Goal: Task Accomplishment & Management: Manage account settings

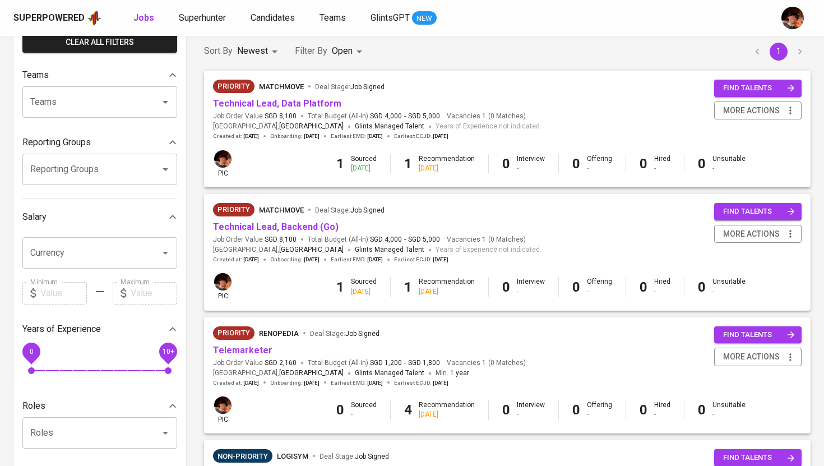
scroll to position [96, 0]
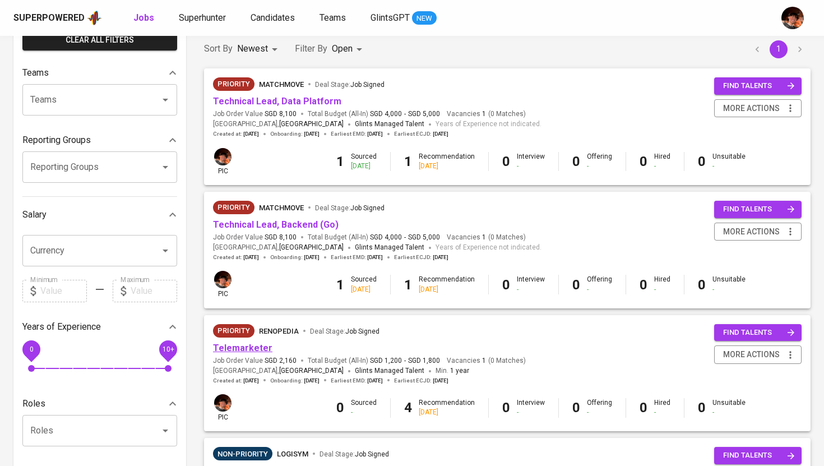
click at [252, 350] on link "Telemarketer" at bounding box center [242, 347] width 59 height 11
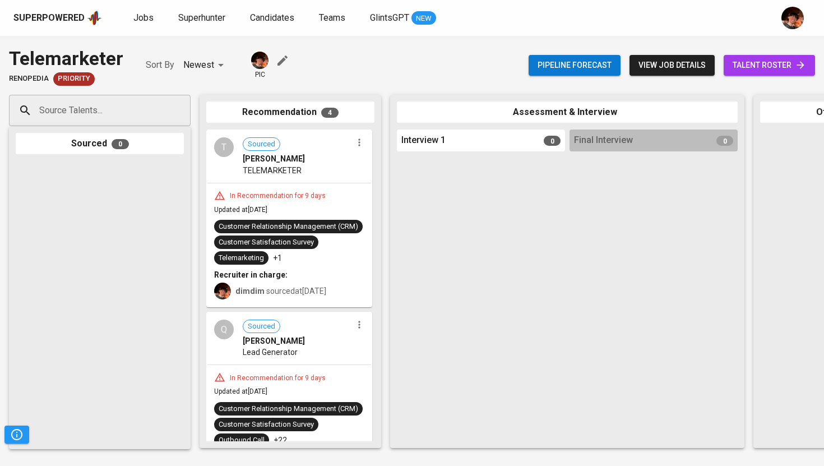
click at [747, 65] on span "talent roster" at bounding box center [769, 65] width 73 height 14
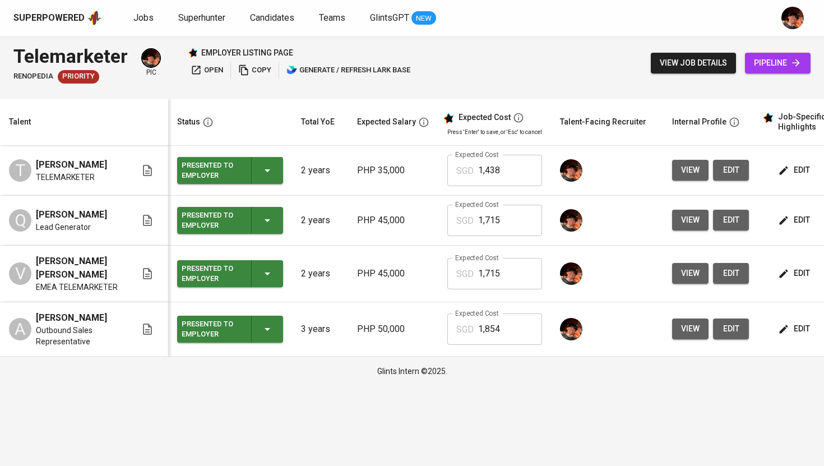
click at [684, 171] on span "view" at bounding box center [690, 170] width 18 height 14
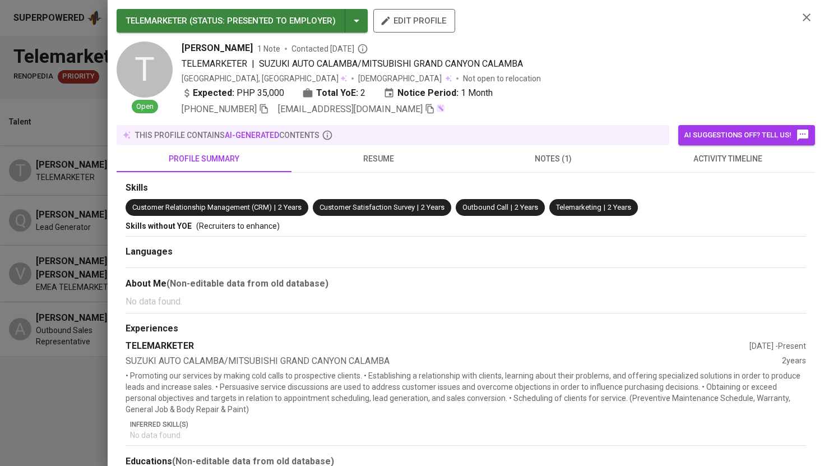
drag, startPoint x: 259, startPoint y: 48, endPoint x: 174, endPoint y: 47, distance: 85.2
click at [174, 47] on div "T Open [PERSON_NAME] 1 Note Contacted [DATE] TELEMARKETER | SUZUKI AUTO CALAMBA…" at bounding box center [453, 78] width 673 height 75
click at [426, 108] on icon "button" at bounding box center [430, 109] width 8 height 10
click at [43, 90] on div at bounding box center [412, 233] width 824 height 466
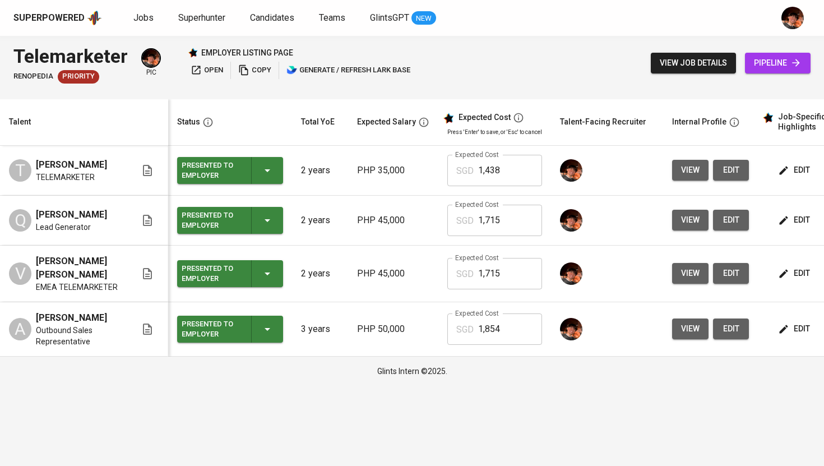
click at [679, 213] on button "view" at bounding box center [690, 220] width 36 height 21
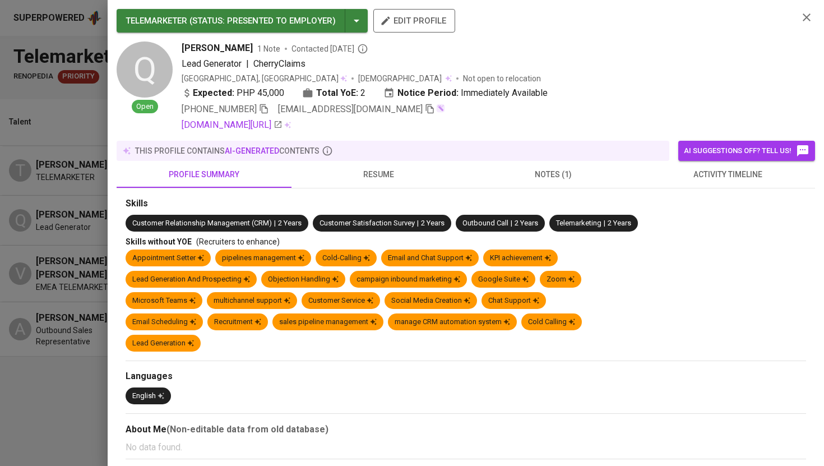
drag, startPoint x: 183, startPoint y: 47, endPoint x: 268, endPoint y: 48, distance: 85.2
click at [268, 48] on div "[PERSON_NAME] 1 Note Contacted [DATE]" at bounding box center [486, 47] width 608 height 13
copy span "[PERSON_NAME]"
click at [410, 115] on span "[EMAIL_ADDRESS][DOMAIN_NAME]" at bounding box center [356, 109] width 157 height 13
click at [425, 109] on icon "button" at bounding box center [430, 109] width 10 height 10
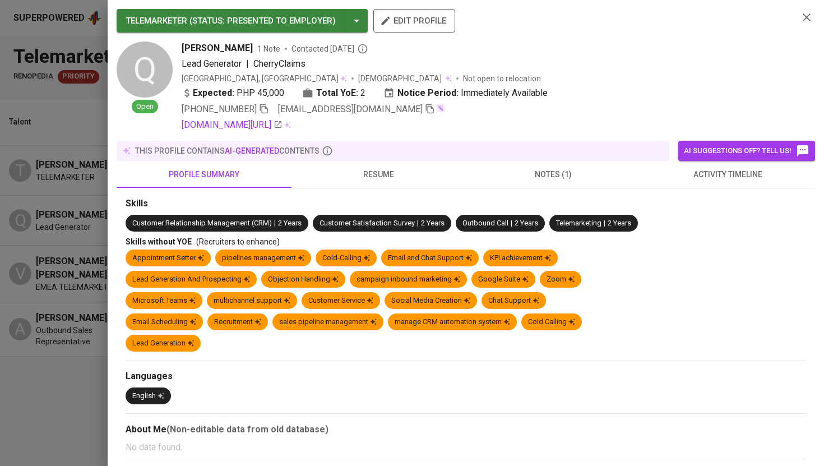
click at [74, 228] on div at bounding box center [412, 233] width 824 height 466
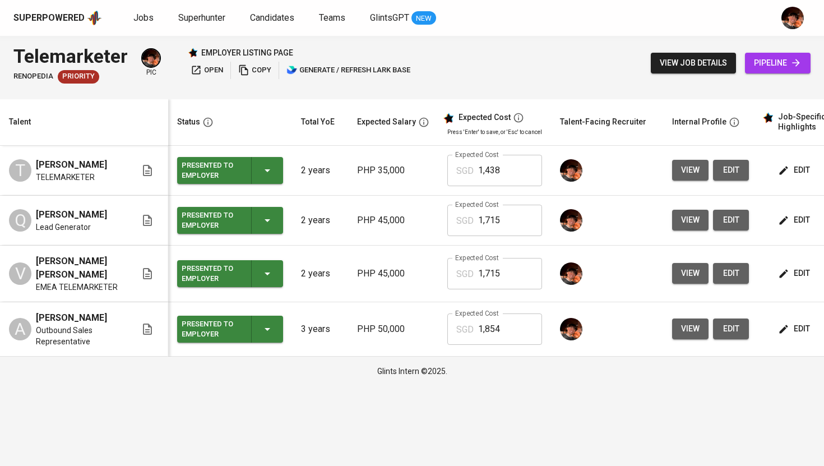
click at [681, 272] on span "view" at bounding box center [690, 273] width 18 height 14
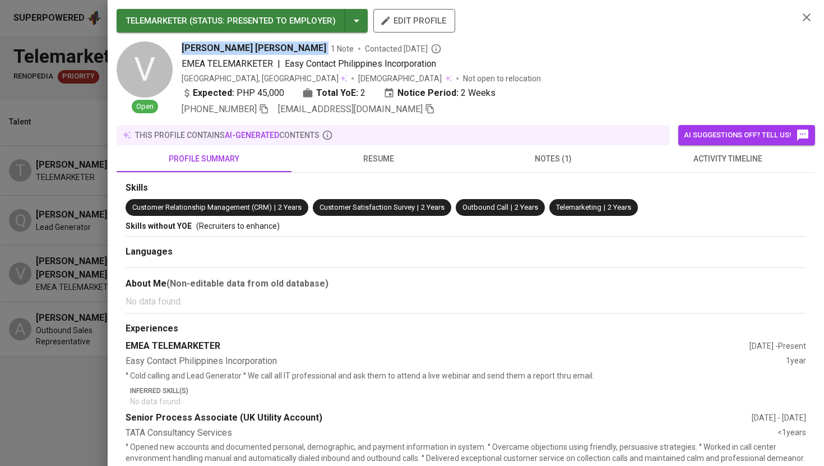
drag, startPoint x: 182, startPoint y: 48, endPoint x: 254, endPoint y: 44, distance: 72.4
click at [254, 44] on div "[PERSON_NAME] [PERSON_NAME] 1 Note Contacted [DATE]" at bounding box center [486, 47] width 608 height 13
copy span "[PERSON_NAME] [PERSON_NAME]"
click at [425, 110] on icon "button" at bounding box center [430, 109] width 10 height 10
click at [70, 268] on div at bounding box center [412, 233] width 824 height 466
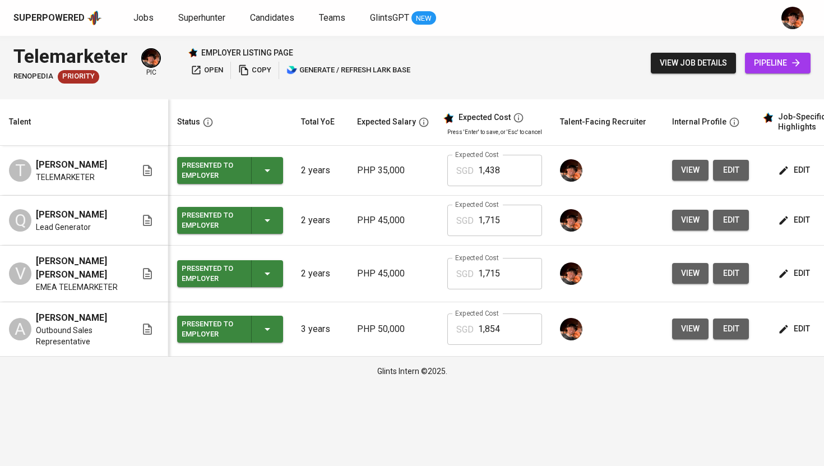
click at [681, 322] on span "view" at bounding box center [690, 329] width 18 height 14
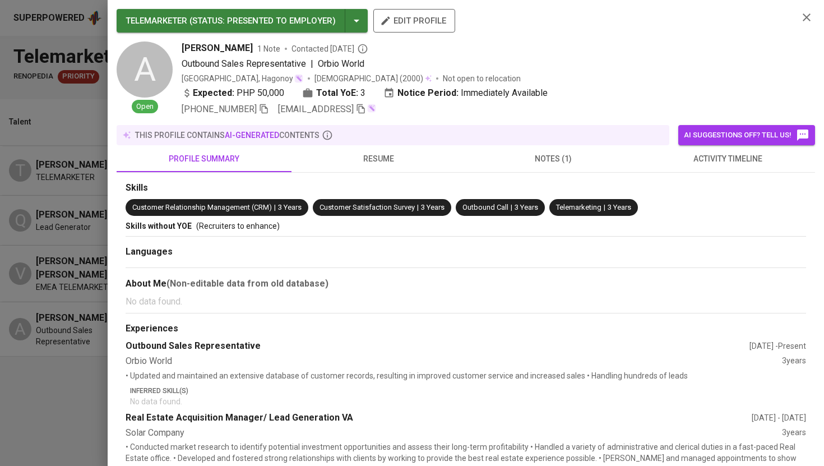
click at [366, 112] on icon "button" at bounding box center [361, 109] width 10 height 10
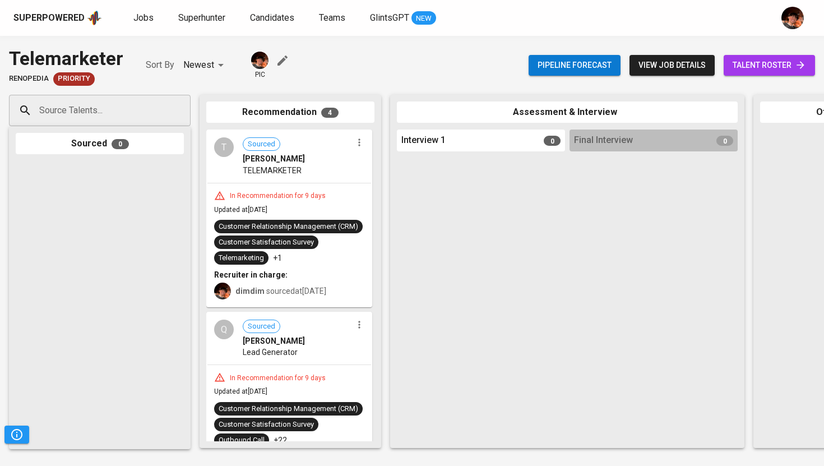
scroll to position [96, 0]
click at [133, 22] on span "Jobs" at bounding box center [143, 17] width 20 height 11
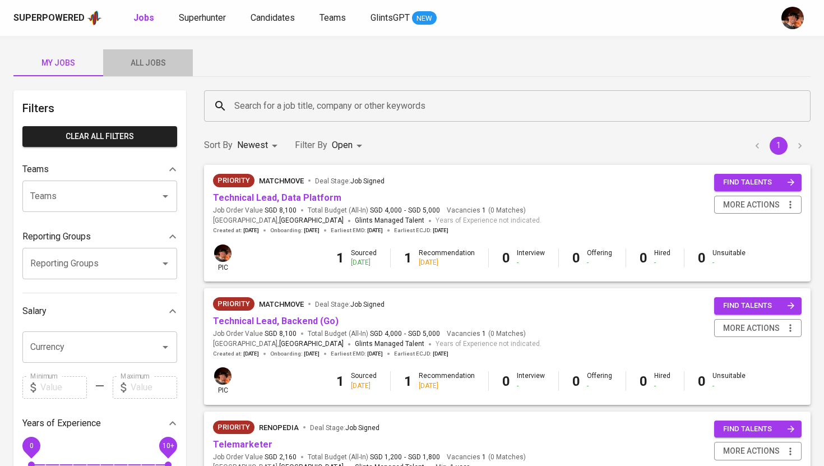
click at [159, 68] on span "All Jobs" at bounding box center [148, 63] width 76 height 14
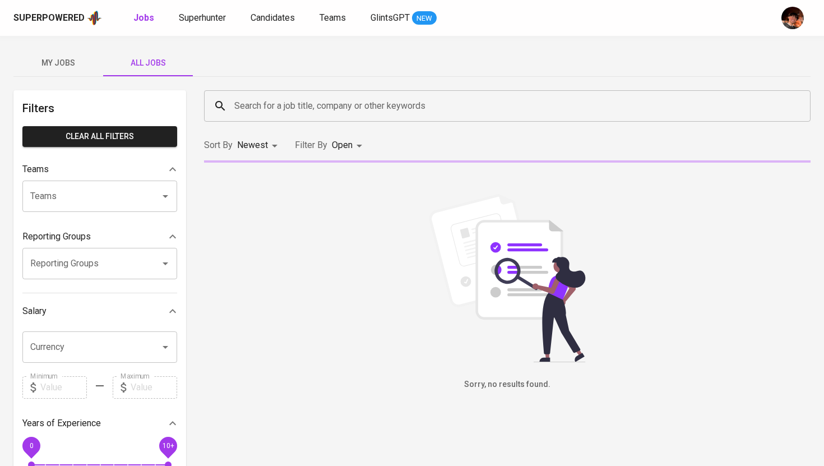
click at [246, 112] on input "Search for a job title, company or other keywords" at bounding box center [509, 105] width 557 height 21
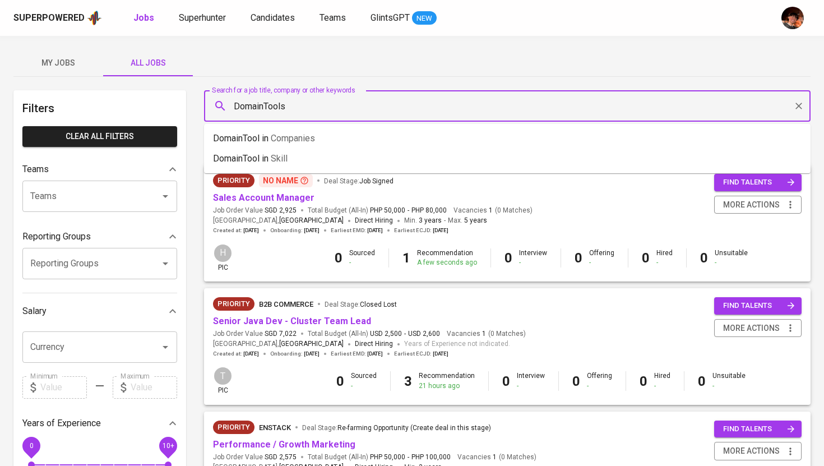
type input "DomainTools"
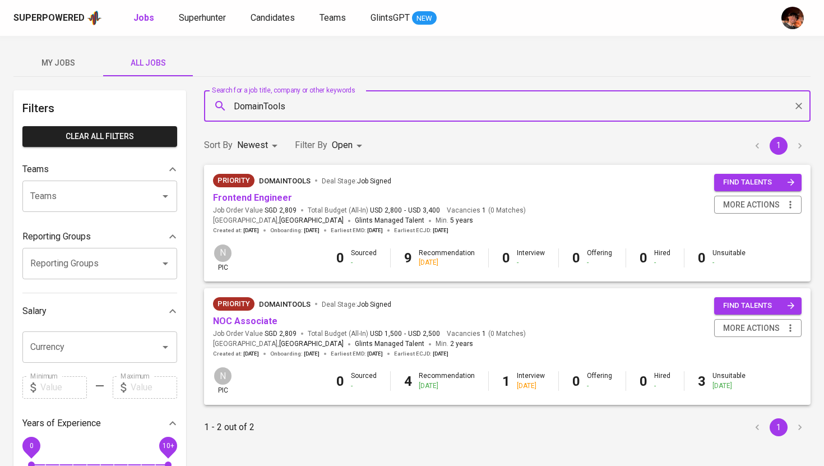
click at [246, 207] on span "Job Order Value SGD 2,809" at bounding box center [255, 211] width 84 height 10
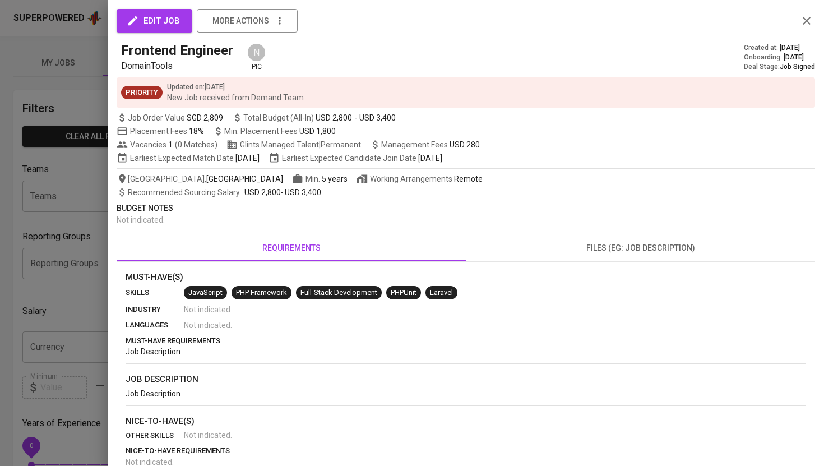
click at [95, 71] on div at bounding box center [412, 233] width 824 height 466
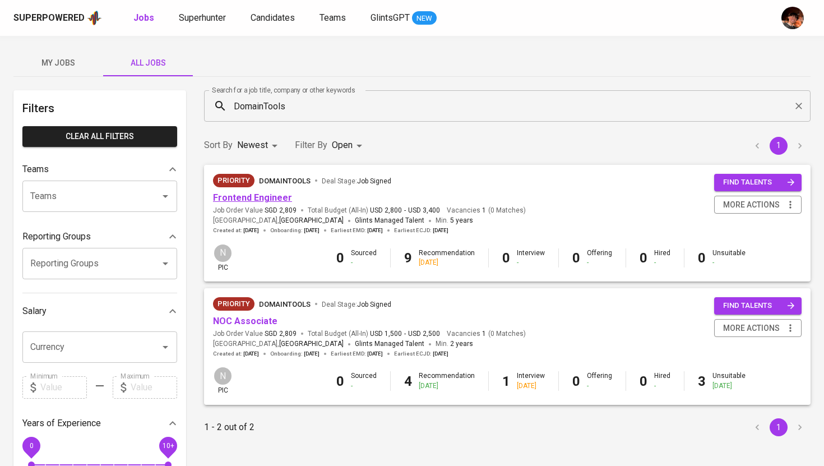
click at [224, 194] on link "Frontend Engineer" at bounding box center [252, 197] width 79 height 11
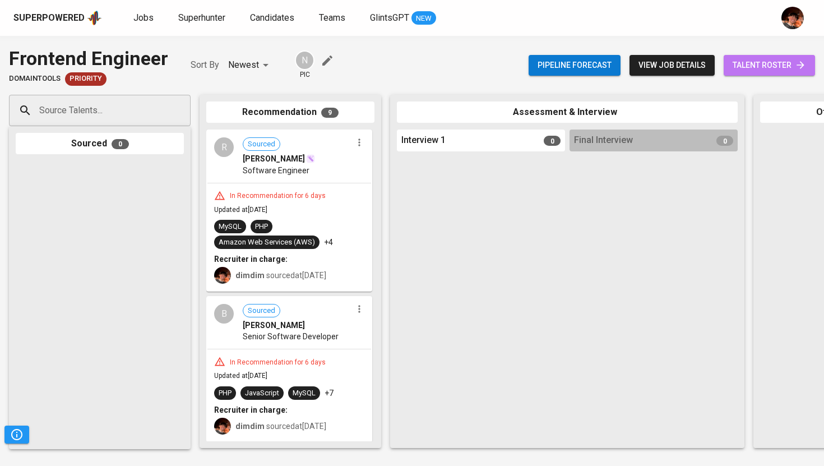
click at [742, 65] on span "talent roster" at bounding box center [769, 65] width 73 height 14
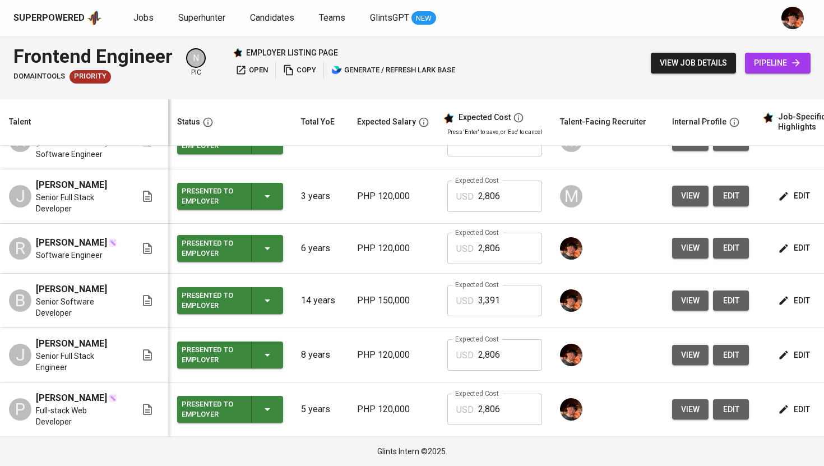
scroll to position [0, 136]
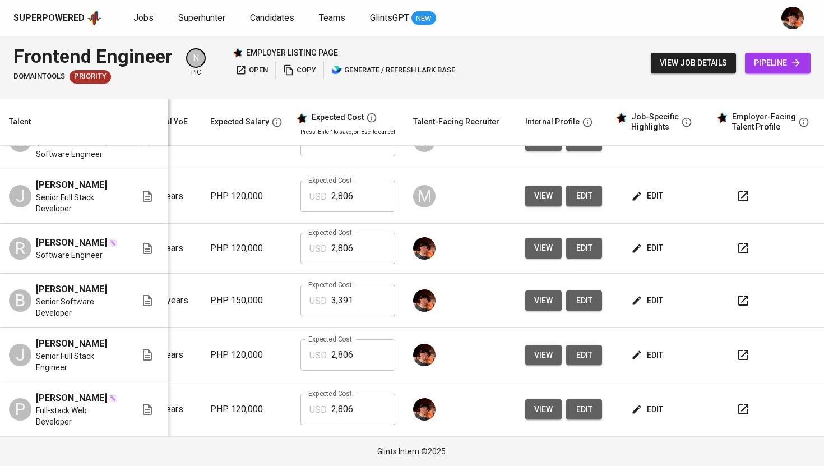
click at [642, 294] on span "edit" at bounding box center [648, 301] width 30 height 14
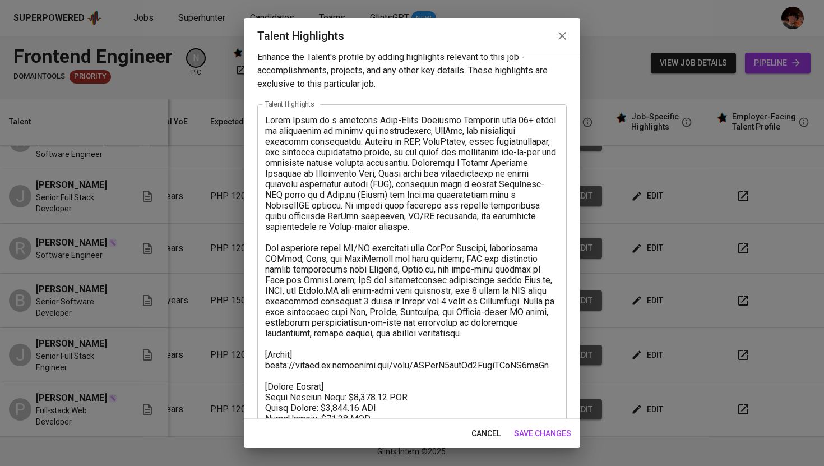
scroll to position [0, 0]
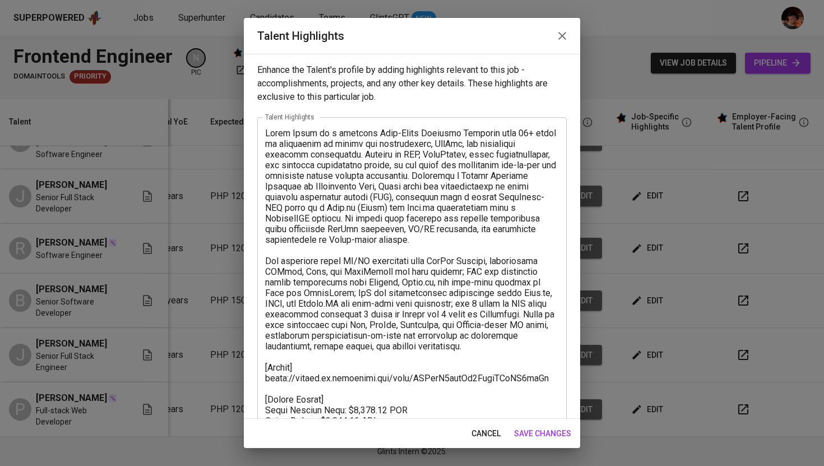
click at [562, 44] on button "button" at bounding box center [562, 35] width 27 height 27
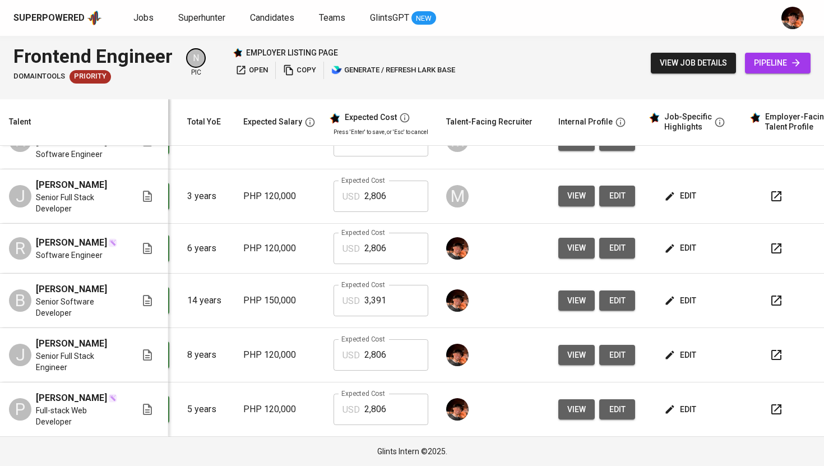
scroll to position [0, 113]
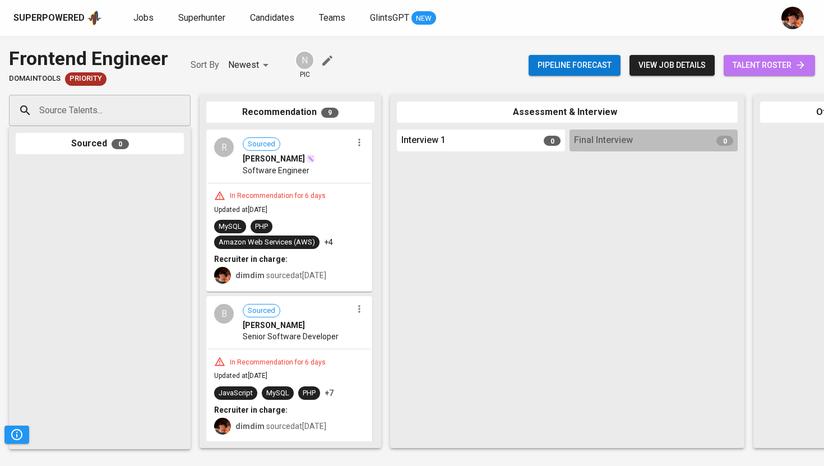
click at [745, 72] on link "talent roster" at bounding box center [769, 65] width 91 height 21
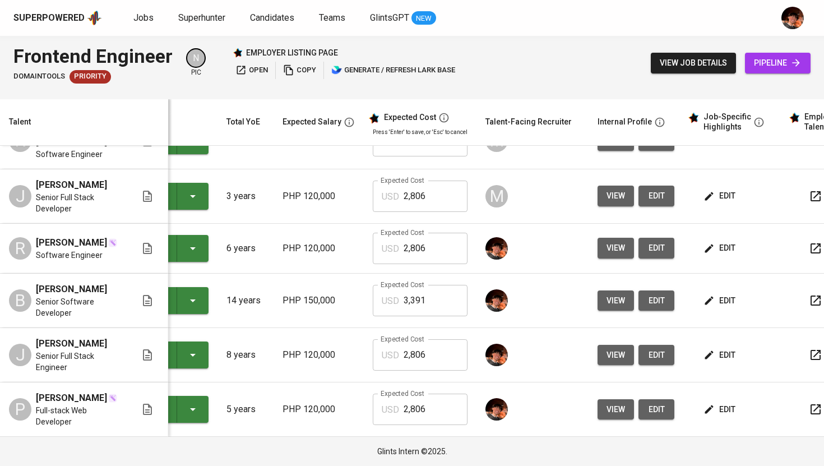
scroll to position [0, 79]
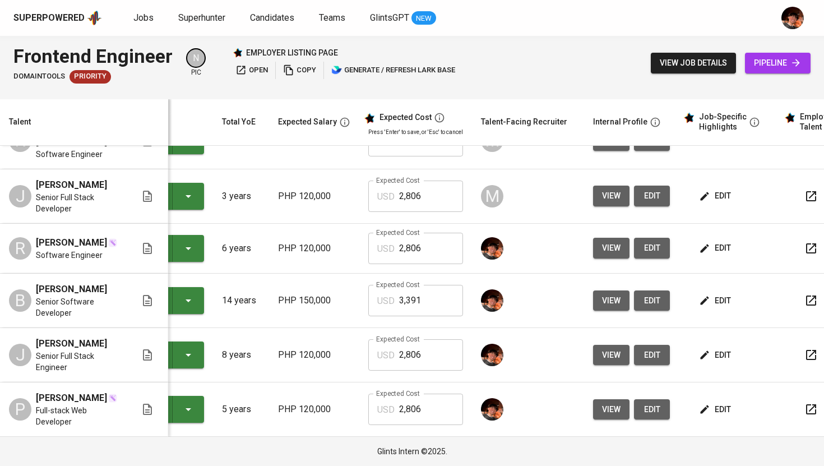
click at [711, 189] on span "edit" at bounding box center [716, 196] width 30 height 14
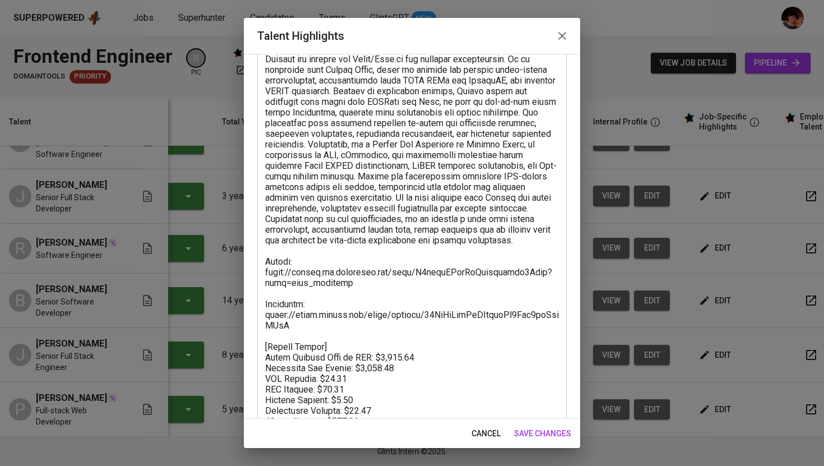
scroll to position [121, 0]
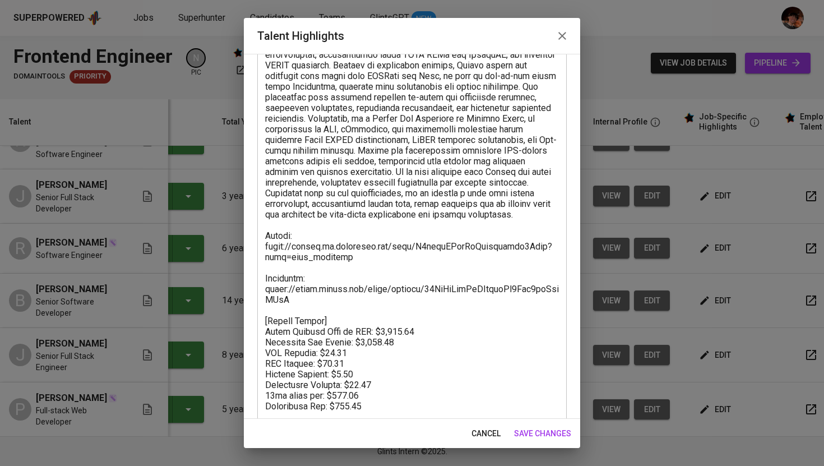
click at [564, 35] on icon "button" at bounding box center [561, 35] width 13 height 13
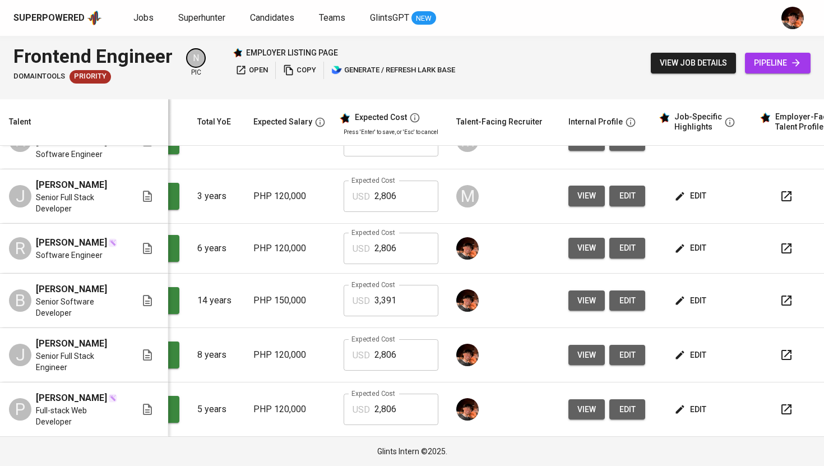
scroll to position [0, 129]
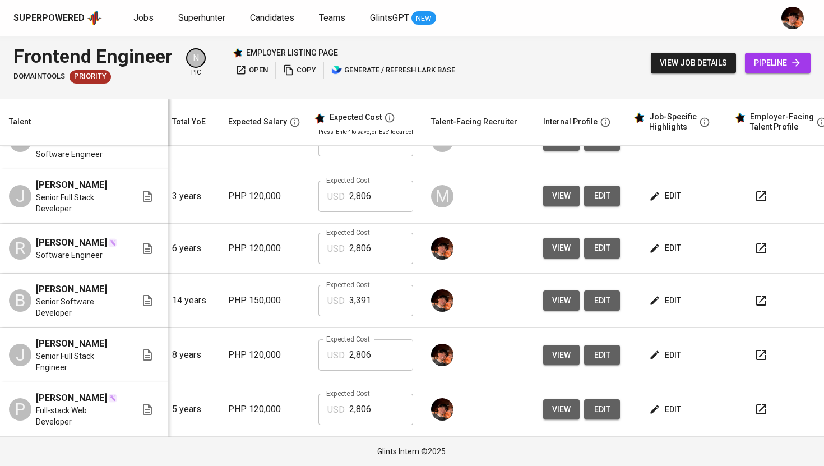
click at [467, 243] on td at bounding box center [478, 249] width 112 height 50
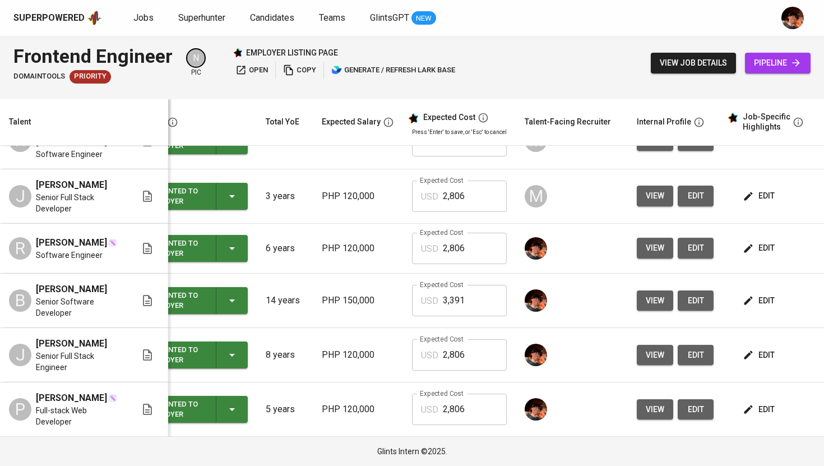
scroll to position [0, 0]
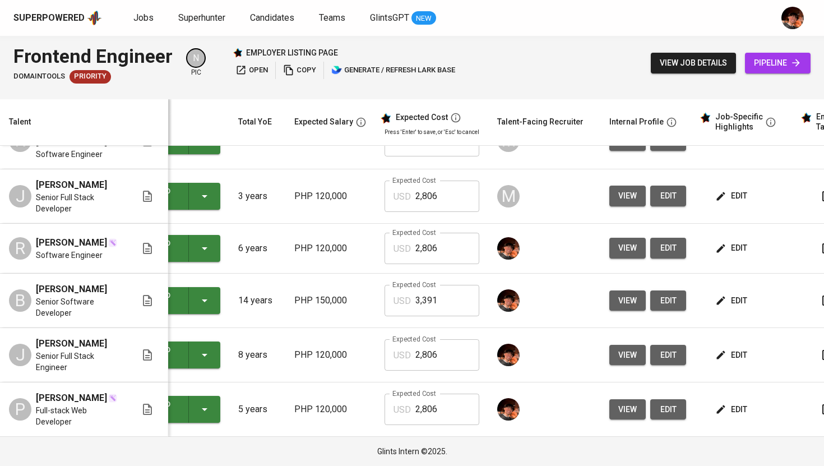
click at [624, 241] on span "view" at bounding box center [627, 248] width 18 height 14
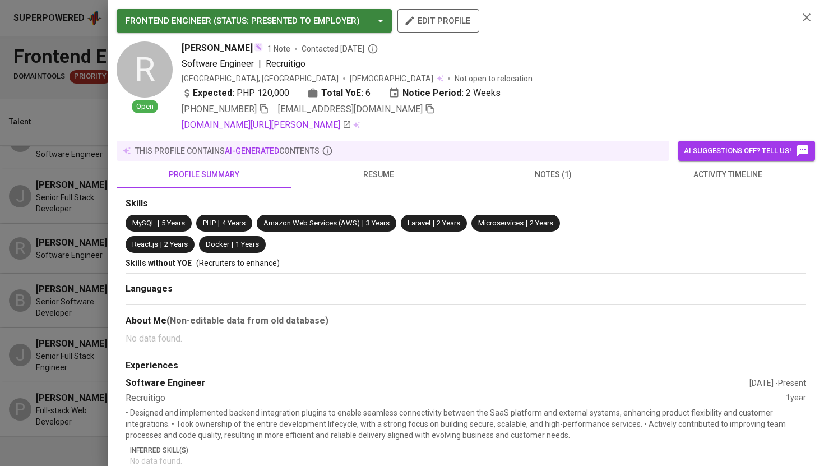
click at [396, 112] on div "[PHONE_NUMBER] [EMAIL_ADDRESS][DOMAIN_NAME]" at bounding box center [486, 109] width 608 height 13
click at [425, 110] on icon "button" at bounding box center [430, 109] width 10 height 10
click at [100, 242] on div at bounding box center [412, 233] width 824 height 466
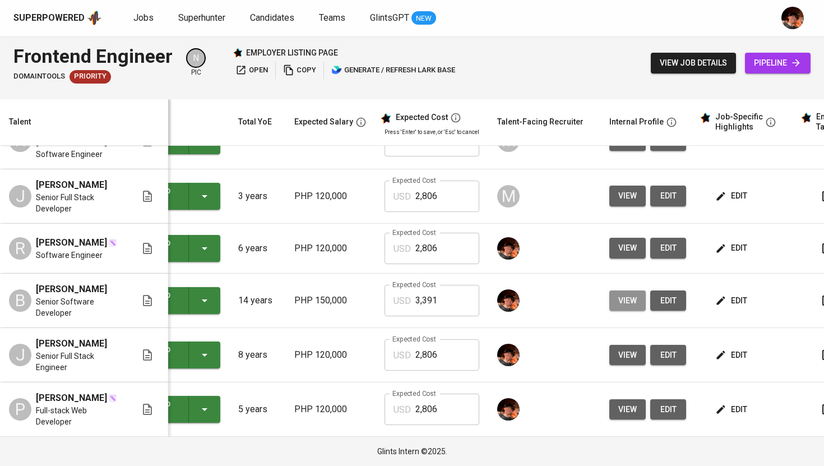
click at [624, 294] on span "view" at bounding box center [627, 301] width 18 height 14
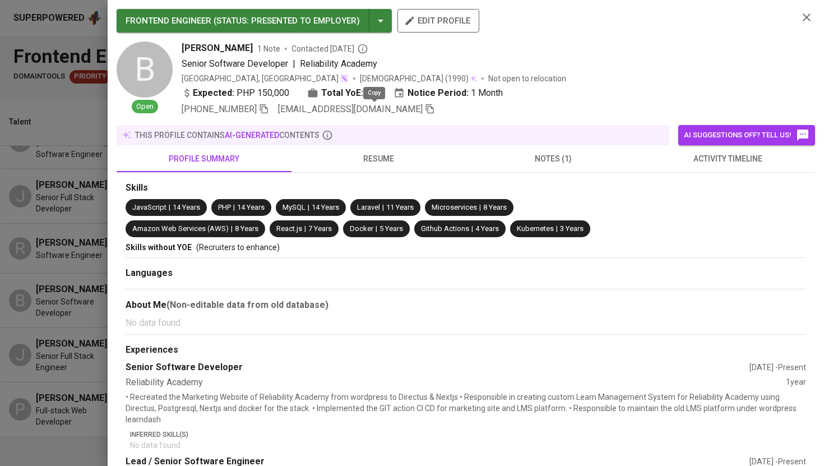
click at [426, 108] on icon "button" at bounding box center [430, 109] width 8 height 10
click at [63, 307] on div at bounding box center [412, 233] width 824 height 466
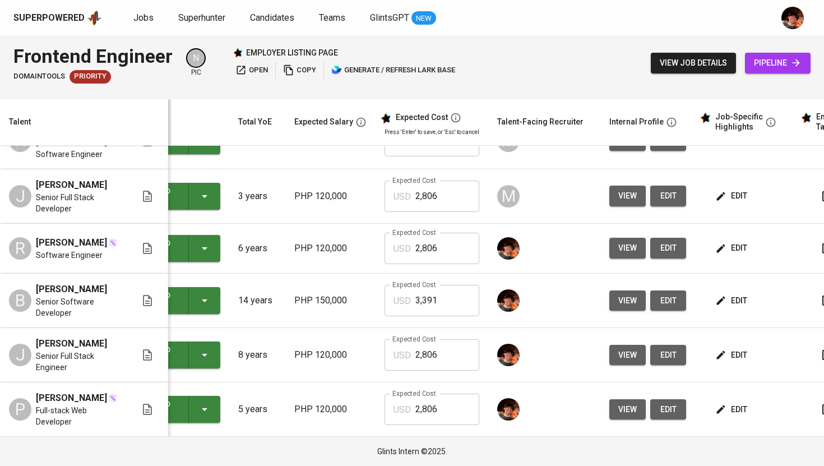
click at [623, 348] on span "view" at bounding box center [627, 355] width 18 height 14
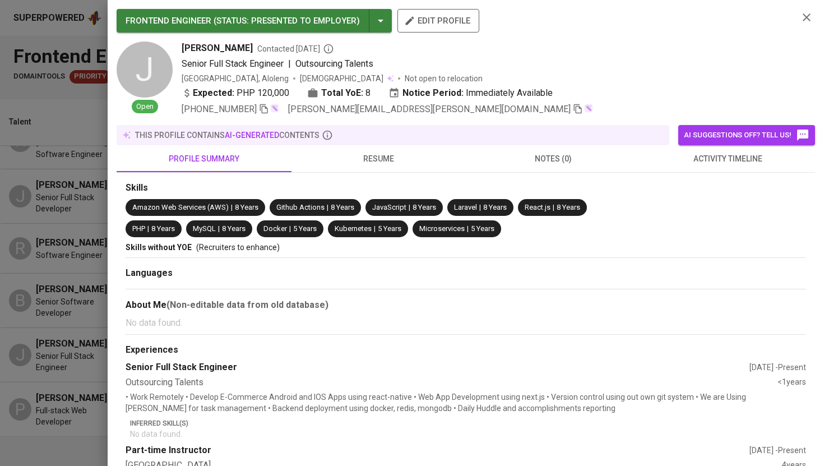
click at [574, 108] on icon "button" at bounding box center [578, 109] width 8 height 10
click at [80, 194] on div at bounding box center [412, 233] width 824 height 466
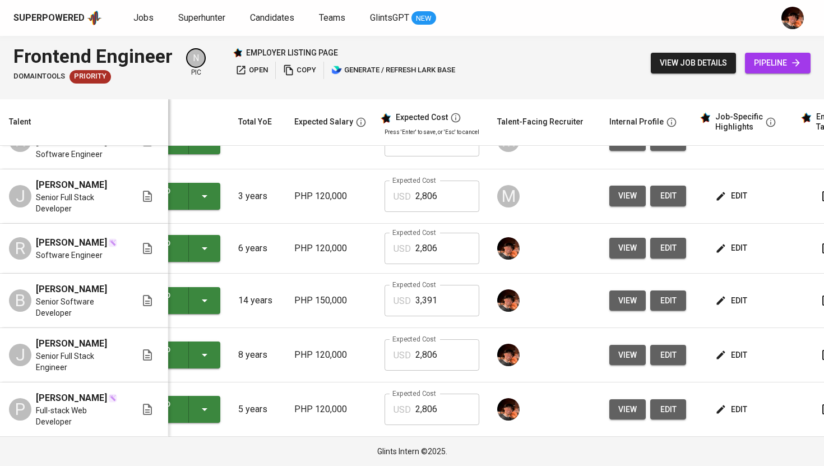
click at [621, 402] on span "view" at bounding box center [627, 409] width 18 height 14
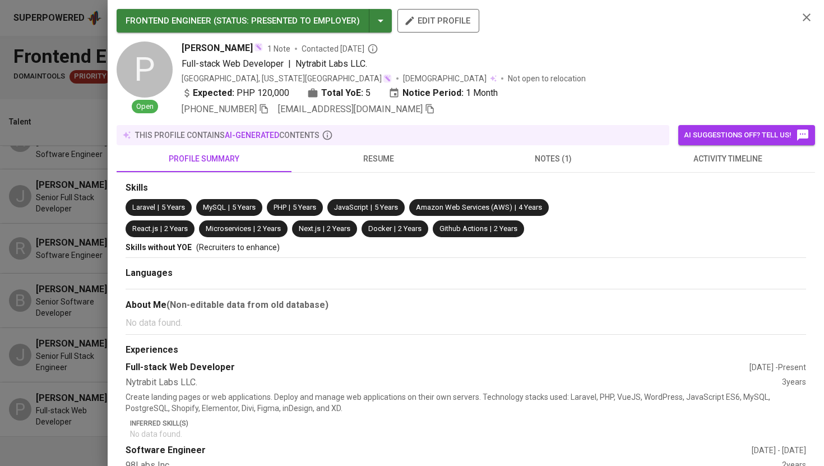
click at [425, 107] on icon "button" at bounding box center [430, 109] width 10 height 10
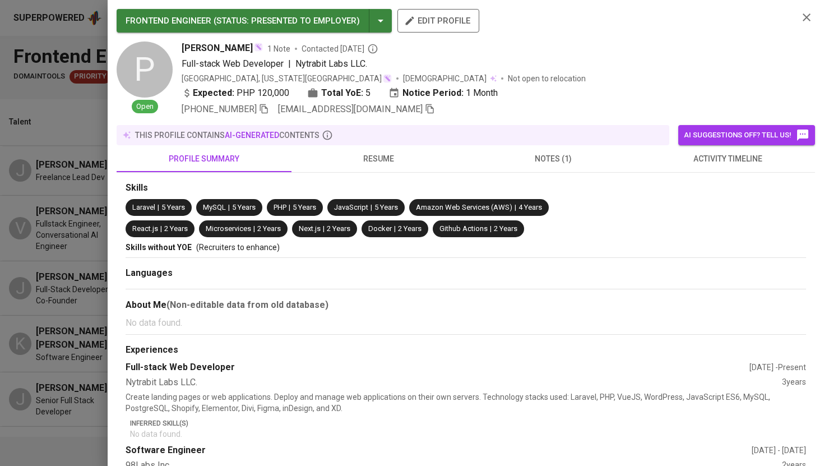
scroll to position [0, 63]
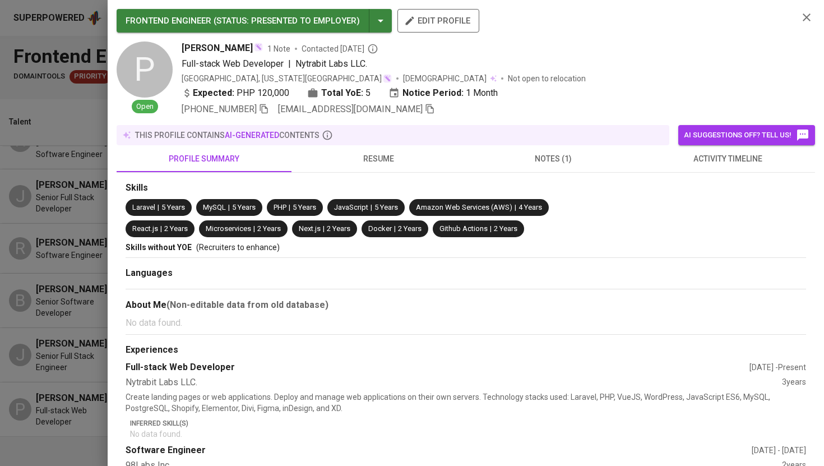
click at [29, 44] on div at bounding box center [412, 233] width 824 height 466
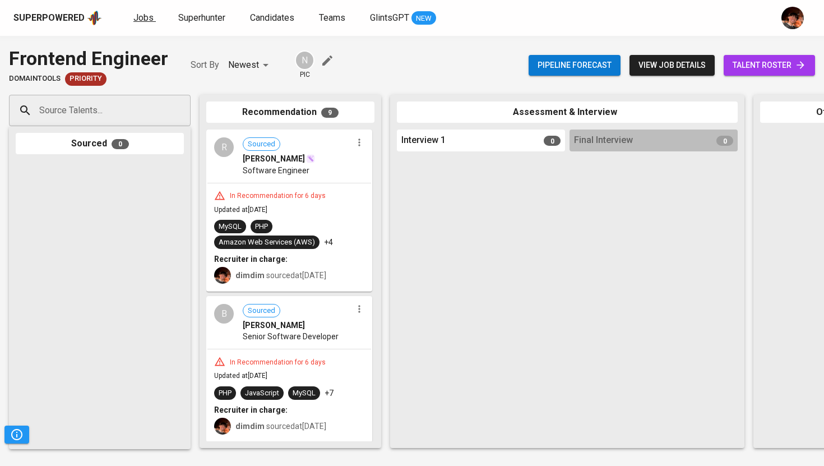
click at [144, 21] on span "Jobs" at bounding box center [143, 17] width 20 height 11
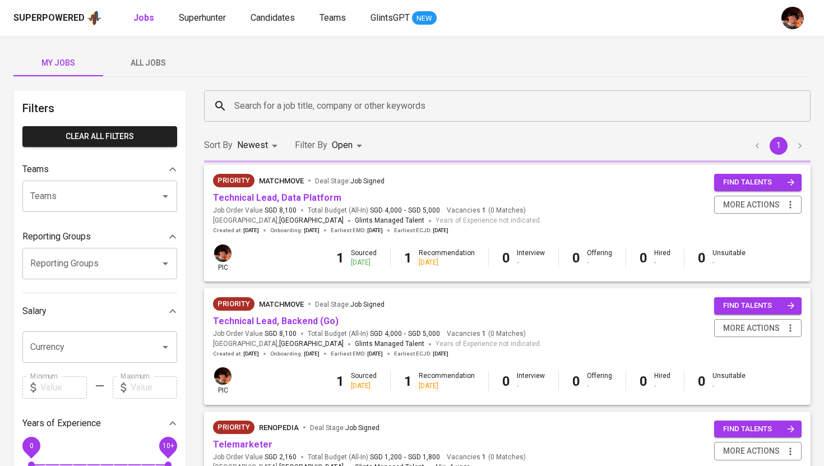
click at [148, 66] on span "All Jobs" at bounding box center [148, 63] width 76 height 14
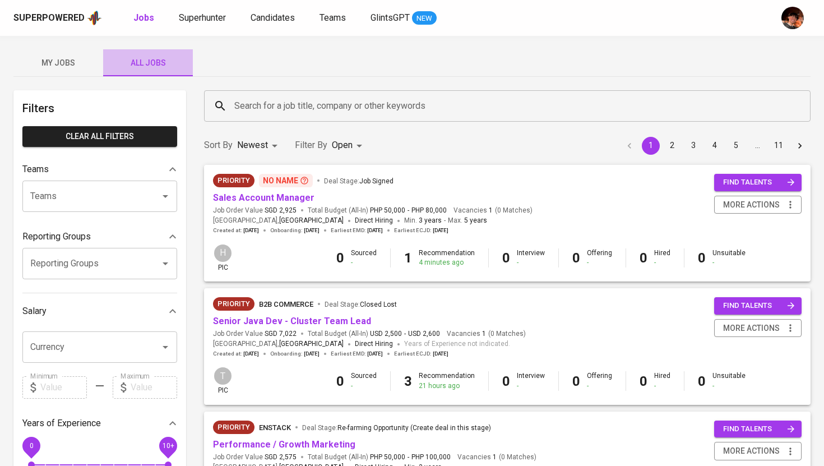
click at [154, 63] on span "All Jobs" at bounding box center [148, 63] width 76 height 14
click at [280, 110] on input "Search for a job title, company or other keywords" at bounding box center [509, 105] width 557 height 21
click at [274, 101] on input "Search for a job title, company or other keywords" at bounding box center [509, 105] width 557 height 21
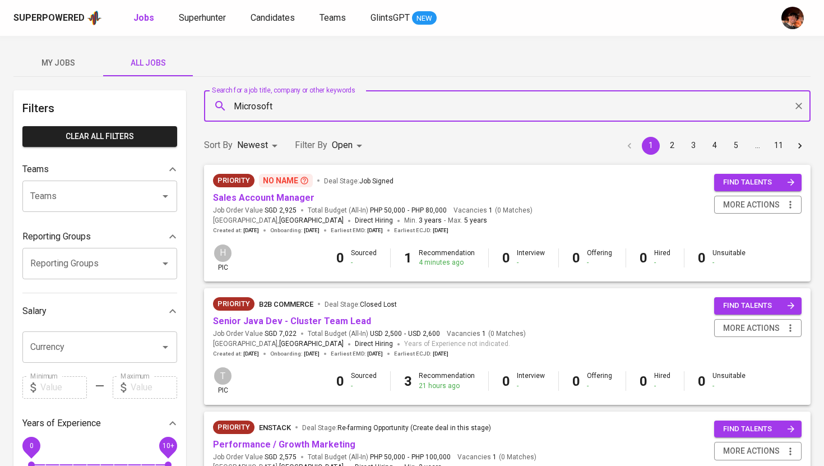
type input "Microsoft"
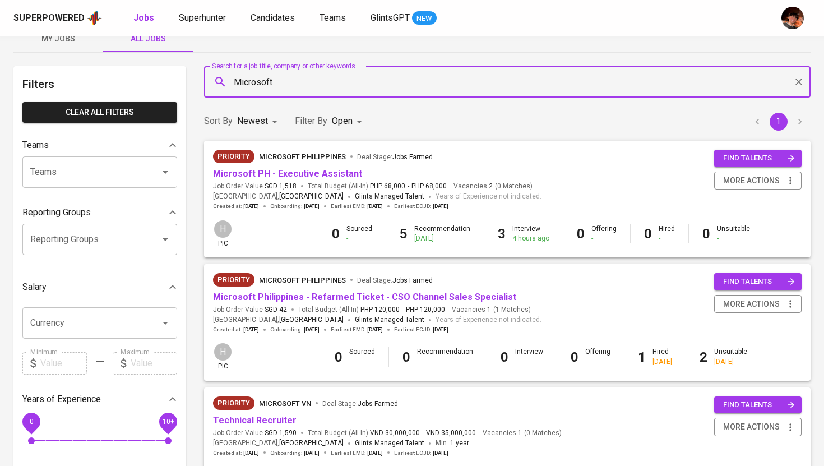
scroll to position [26, 0]
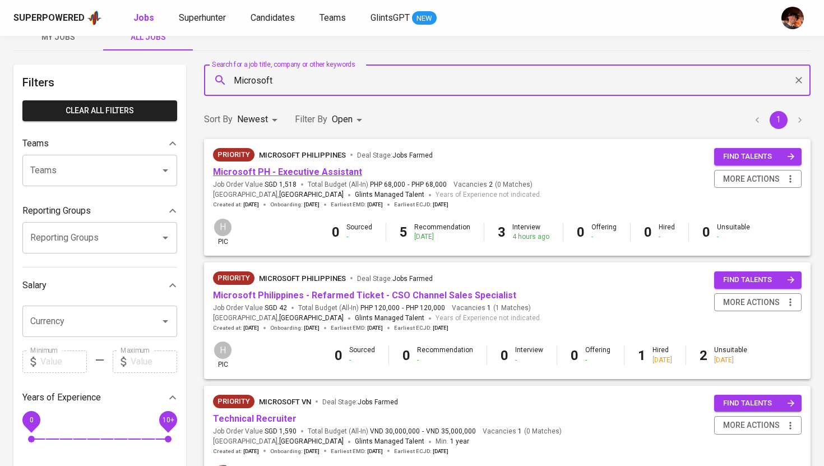
click at [307, 173] on link "Microsoft PH - Executive Assistant" at bounding box center [287, 171] width 149 height 11
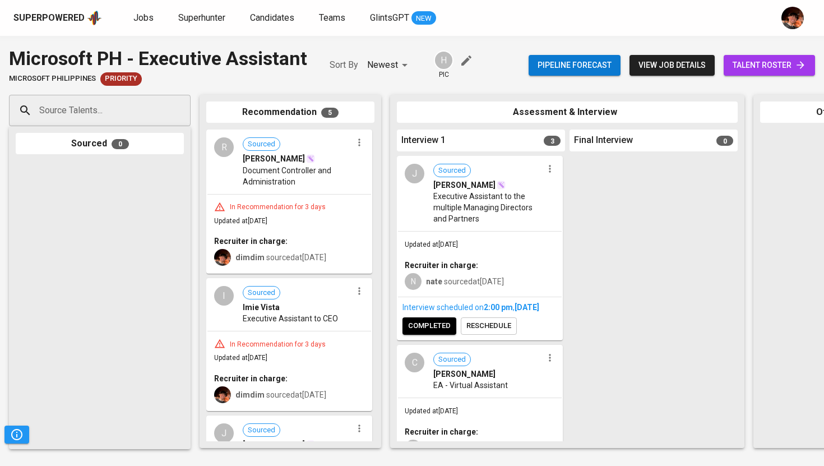
click at [284, 166] on span "Document Controller and Administration" at bounding box center [297, 176] width 109 height 22
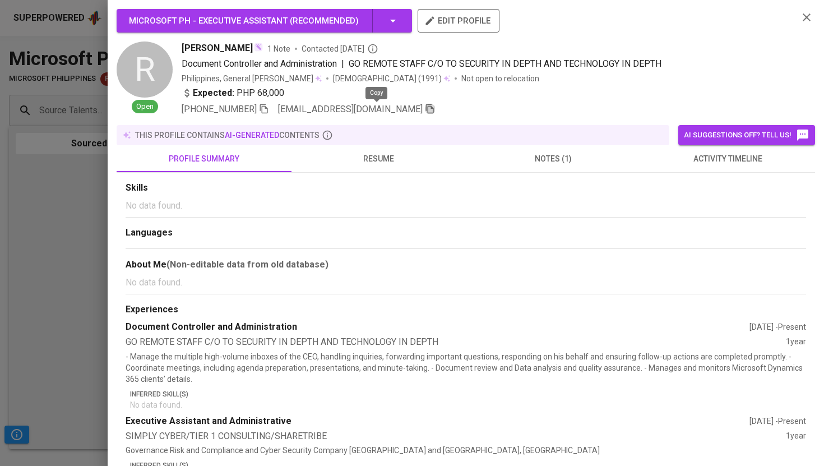
click at [425, 107] on icon "button" at bounding box center [430, 109] width 10 height 10
click at [81, 207] on div at bounding box center [412, 233] width 824 height 466
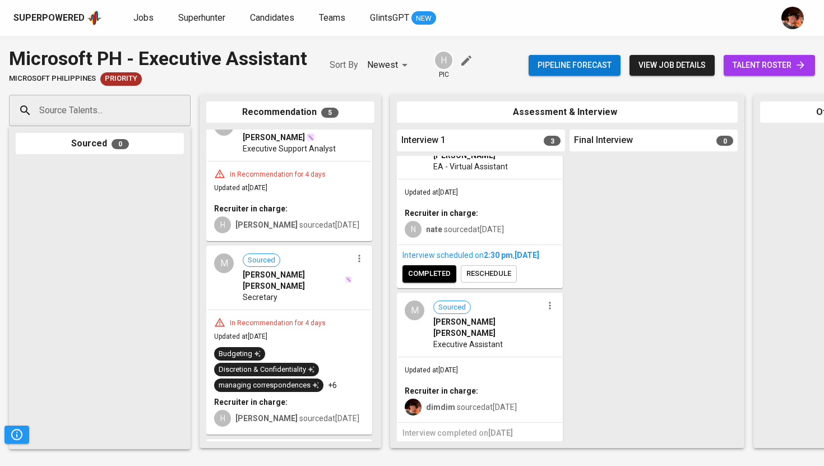
scroll to position [228, 0]
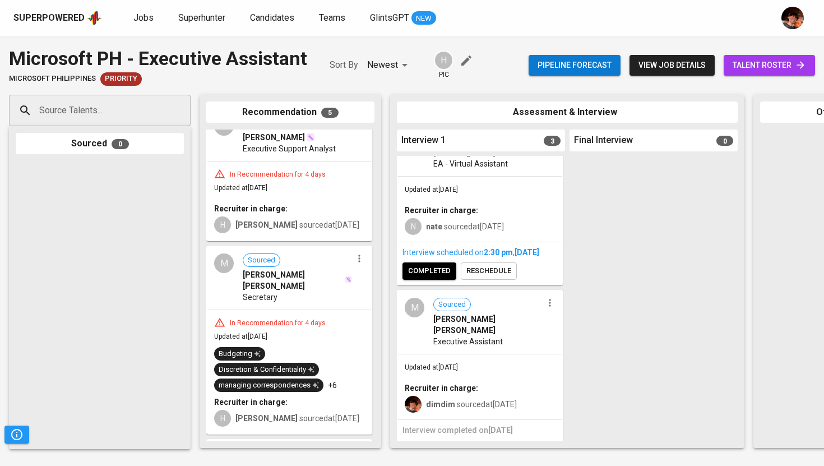
click at [454, 249] on div "Interview scheduled on 2:30 PM , Sep 10, 2025" at bounding box center [479, 252] width 155 height 11
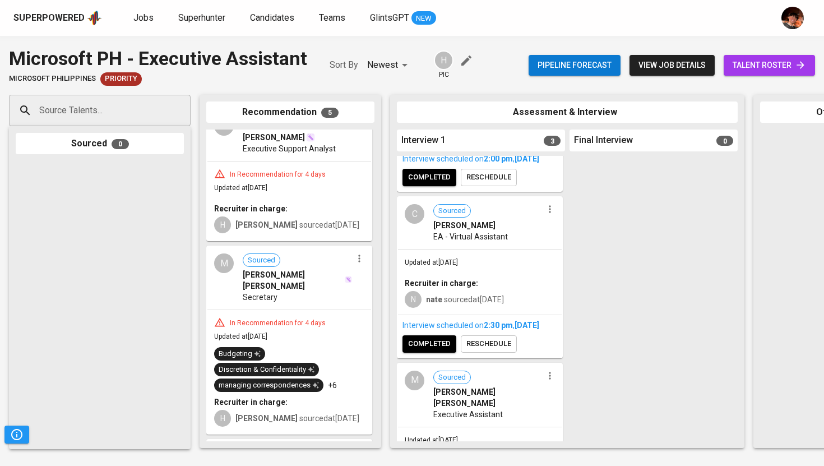
scroll to position [136, 0]
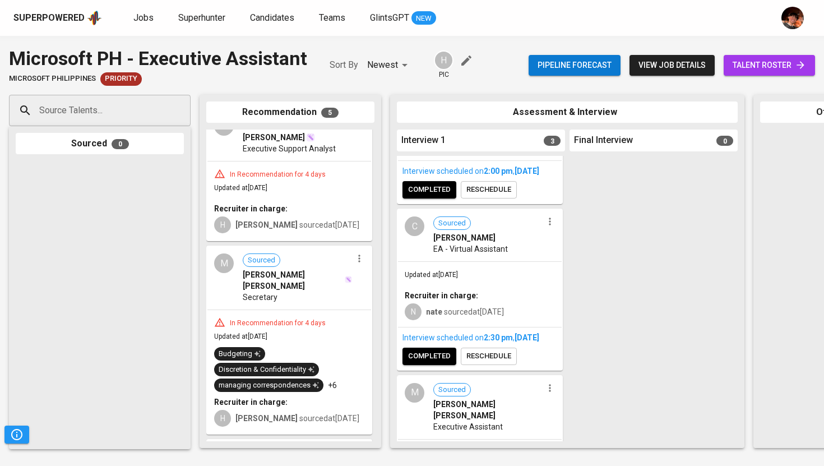
click at [413, 236] on div "C" at bounding box center [415, 226] width 20 height 20
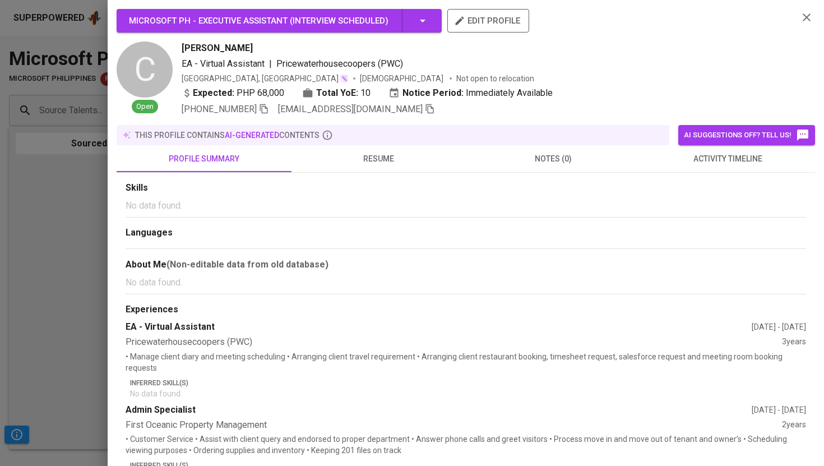
click at [714, 161] on span "activity timeline" at bounding box center [727, 159] width 161 height 14
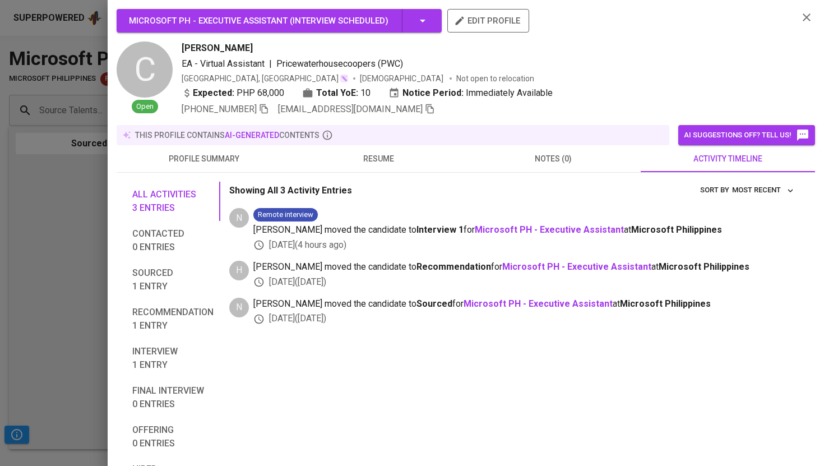
click at [113, 284] on div "Microsoft PH - Executive Assistant ( Interview scheduled ) edit profile C Open …" at bounding box center [466, 233] width 716 height 466
click at [814, 16] on button "button" at bounding box center [806, 17] width 17 height 17
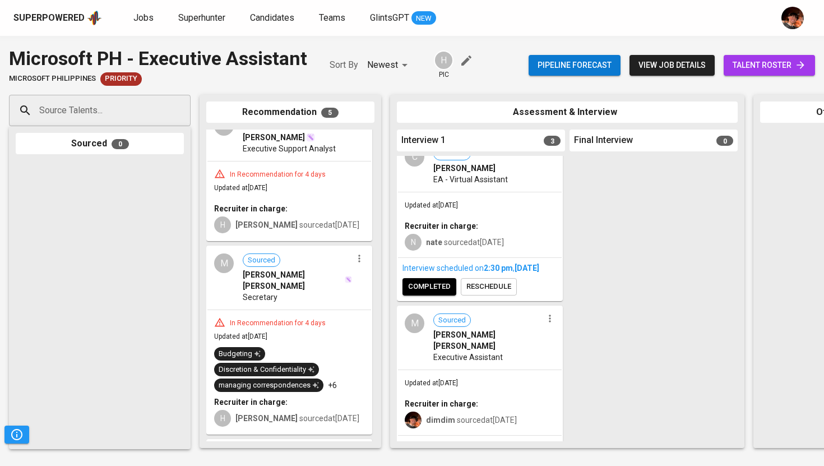
scroll to position [228, 0]
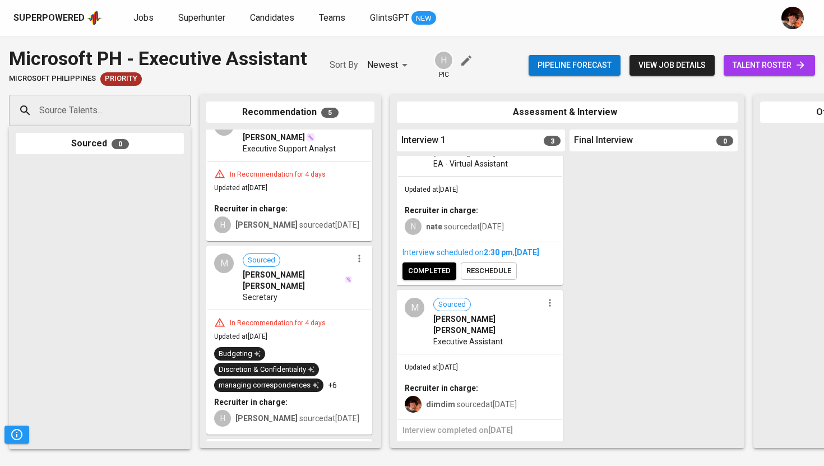
click at [420, 345] on div "M Sourced Mary Roan F. Ampil Executive Assistant" at bounding box center [480, 322] width 164 height 63
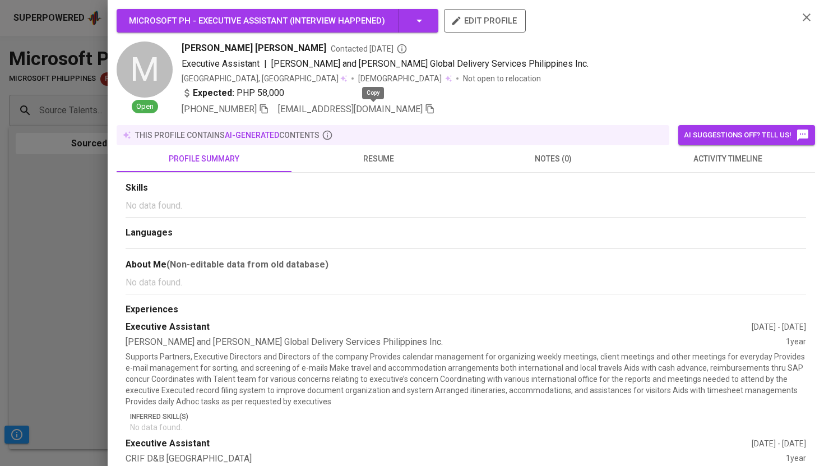
click at [426, 105] on icon "button" at bounding box center [430, 109] width 8 height 10
click at [49, 195] on div at bounding box center [412, 233] width 824 height 466
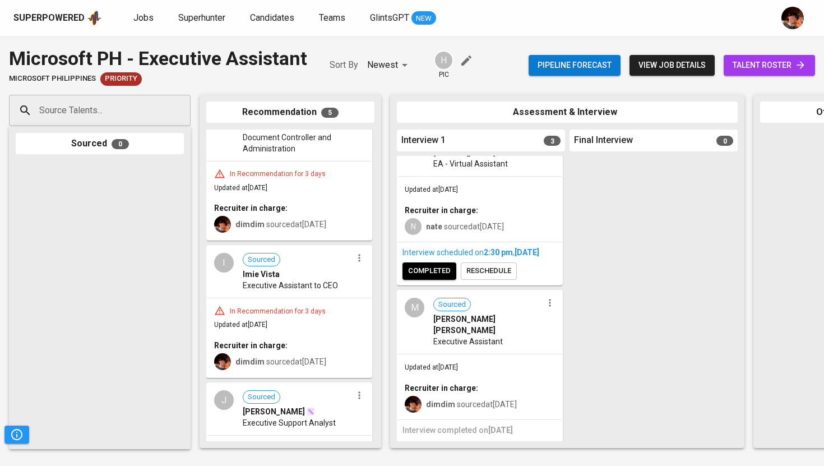
scroll to position [29, 0]
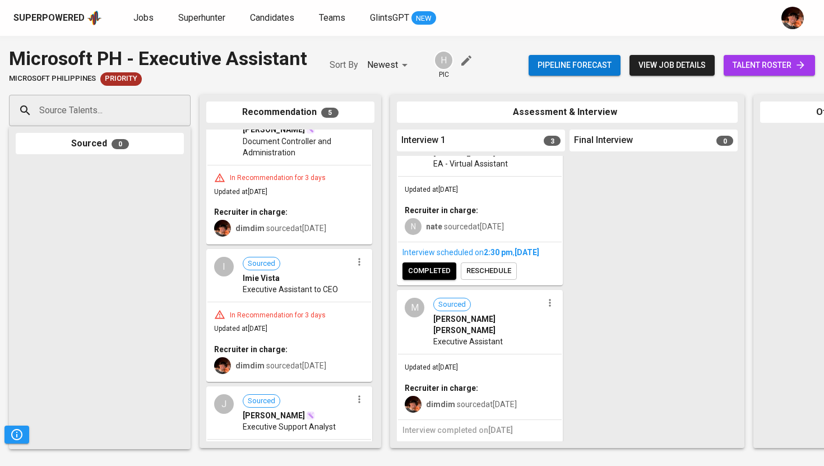
click at [314, 280] on div "Imie Vista" at bounding box center [297, 277] width 109 height 11
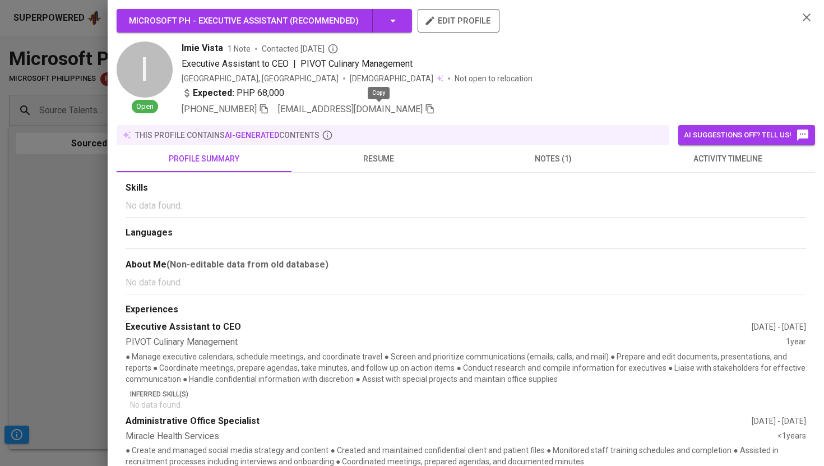
click at [425, 108] on icon "button" at bounding box center [430, 109] width 10 height 10
click at [43, 41] on div at bounding box center [412, 233] width 824 height 466
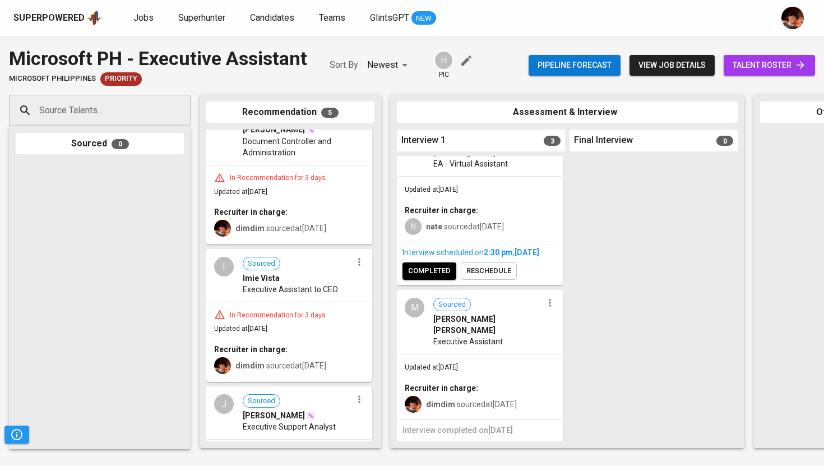
click at [95, 197] on div at bounding box center [100, 301] width 168 height 281
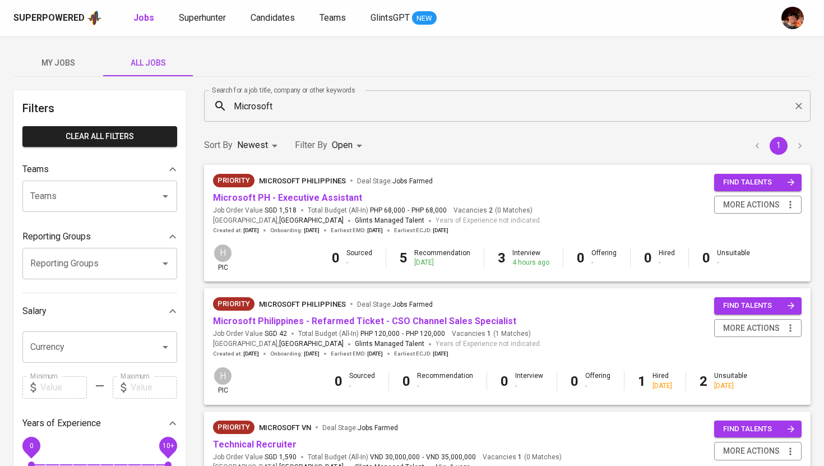
click at [357, 142] on body "Superpowered Jobs Superhunter Candidates Teams GlintsGPT NEW My Jobs All Jobs F…" at bounding box center [412, 382] width 824 height 765
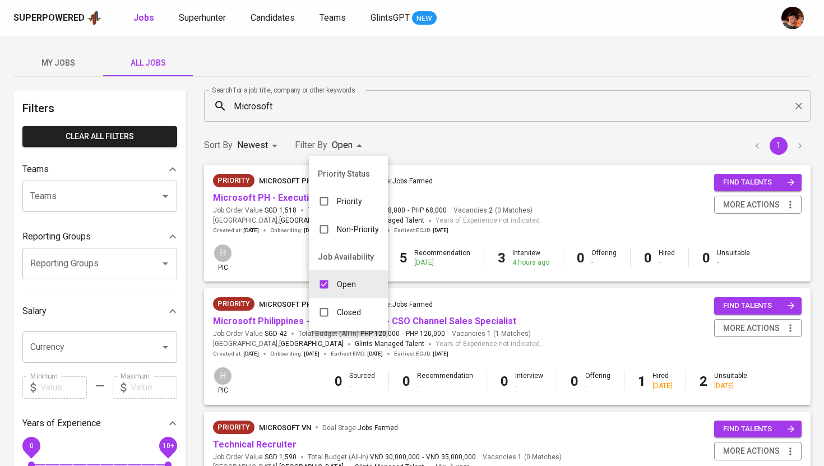
click at [343, 309] on p "Closed" at bounding box center [349, 312] width 24 height 11
type input "OPEN,CLOSE"
checkbox input "true"
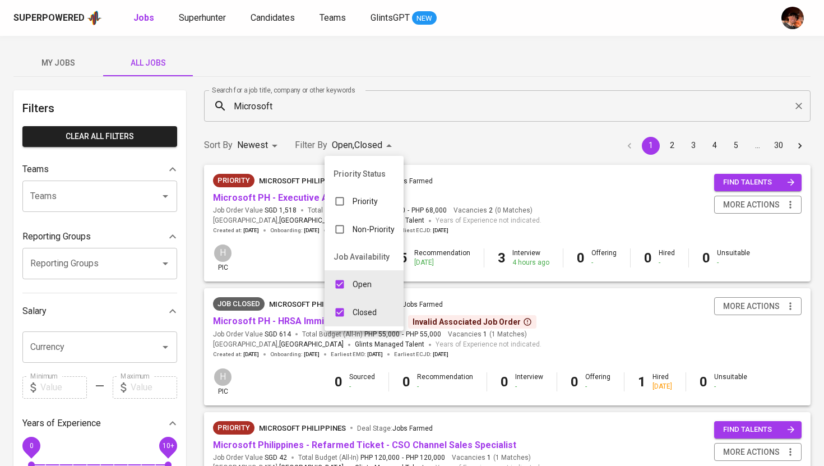
click at [598, 287] on div at bounding box center [412, 233] width 824 height 466
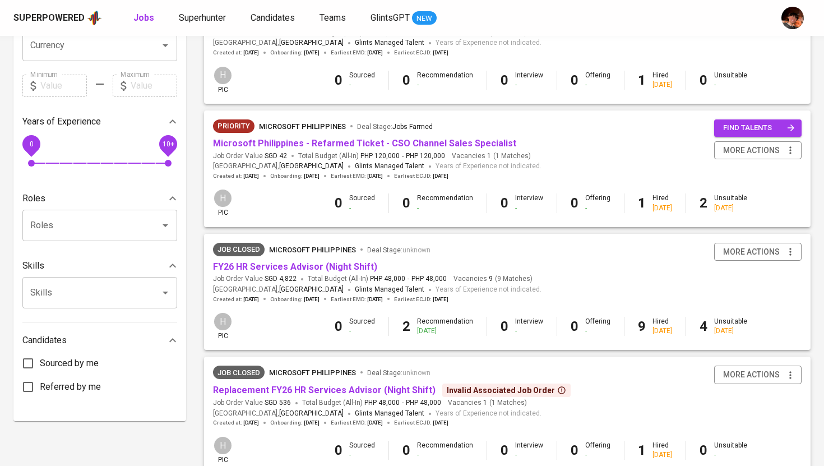
scroll to position [303, 0]
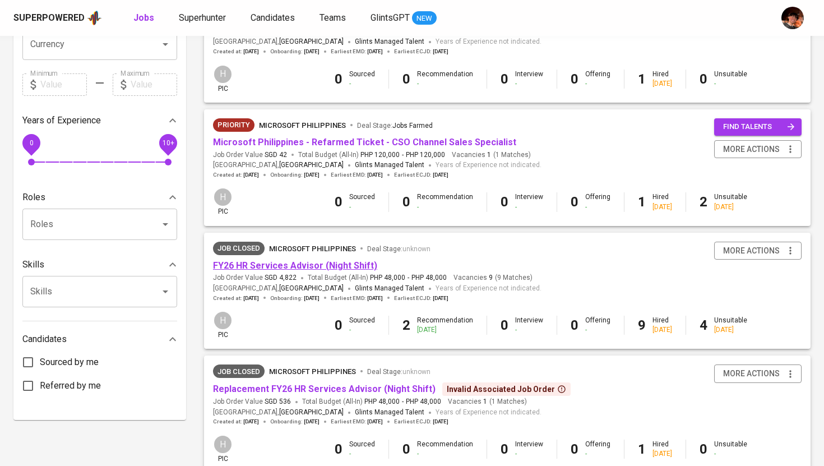
click at [295, 266] on link "FY26 HR Services Advisor (Night Shift)" at bounding box center [295, 265] width 164 height 11
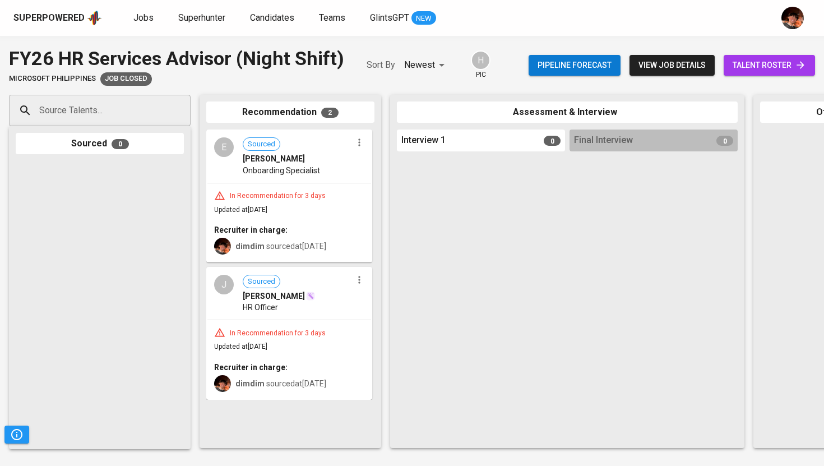
click at [262, 168] on span "Onboarding Specialist" at bounding box center [281, 170] width 77 height 11
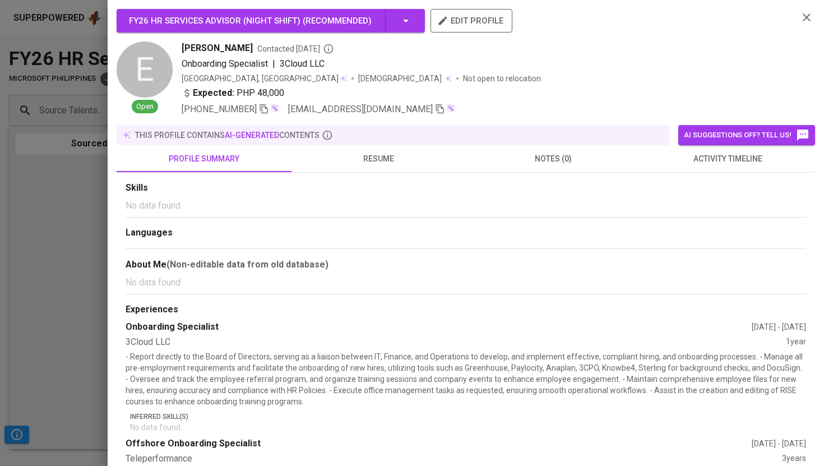
click at [436, 113] on icon "button" at bounding box center [440, 109] width 8 height 10
click at [78, 200] on div at bounding box center [412, 233] width 824 height 466
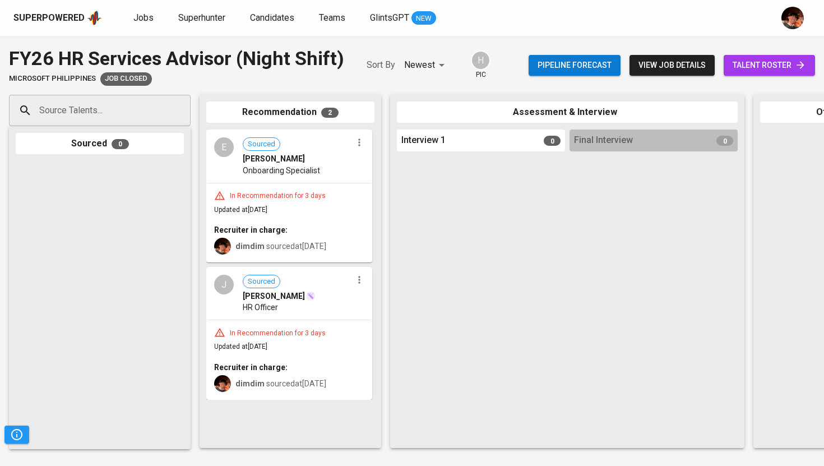
click at [287, 293] on span "JOVEN BARTOLO" at bounding box center [274, 295] width 62 height 11
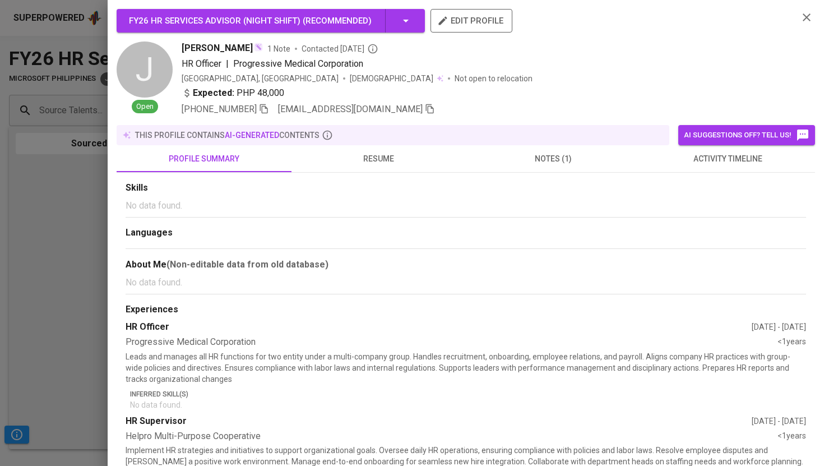
click at [382, 112] on div "+63 976-108-8287 jovzbartolo@gmail.com" at bounding box center [486, 109] width 608 height 13
click at [425, 108] on icon "button" at bounding box center [430, 109] width 10 height 10
